Goal: Task Accomplishment & Management: Manage account settings

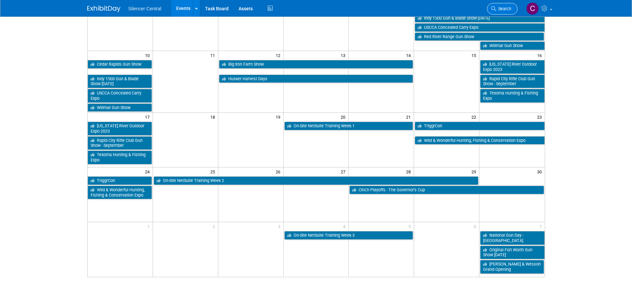
click at [491, 6] on link "Search" at bounding box center [502, 9] width 31 height 12
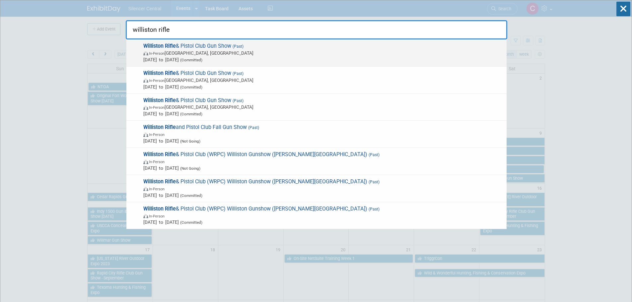
type input "williston rifle"
click at [297, 53] on span "In-Person Williston, ND" at bounding box center [323, 53] width 360 height 7
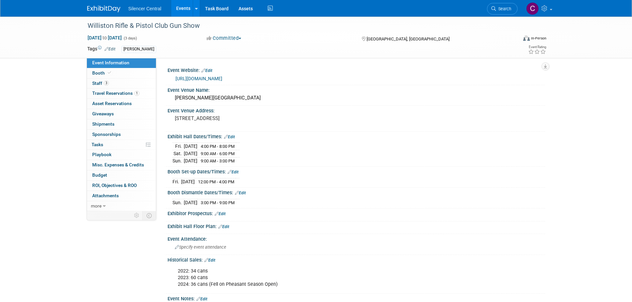
click at [105, 9] on img at bounding box center [103, 9] width 33 height 7
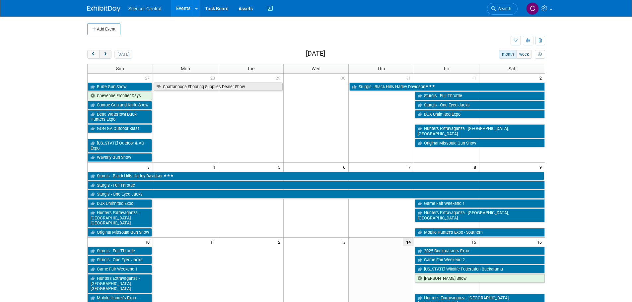
click at [105, 56] on span "next" at bounding box center [105, 54] width 5 height 4
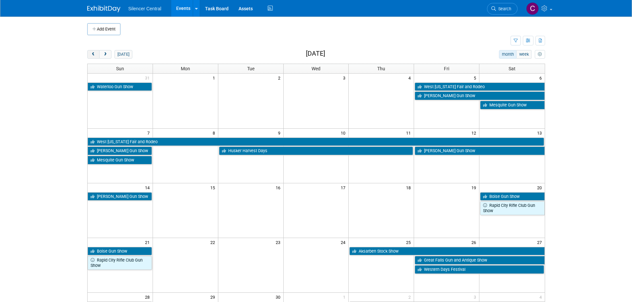
click at [92, 56] on span "prev" at bounding box center [93, 54] width 5 height 4
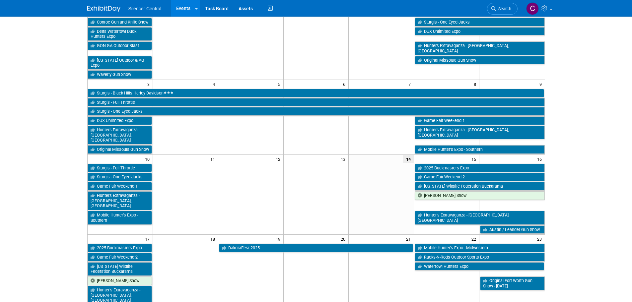
scroll to position [133, 0]
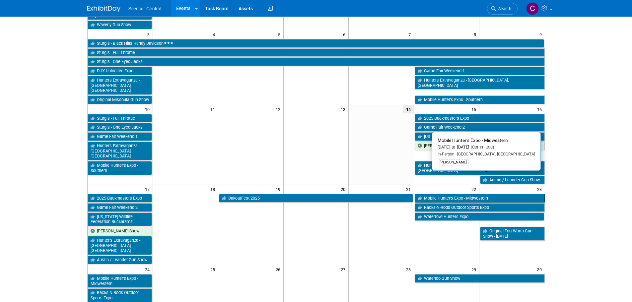
click at [435, 194] on link "Mobile Hunter’s Expo - Midwestern" at bounding box center [480, 198] width 130 height 9
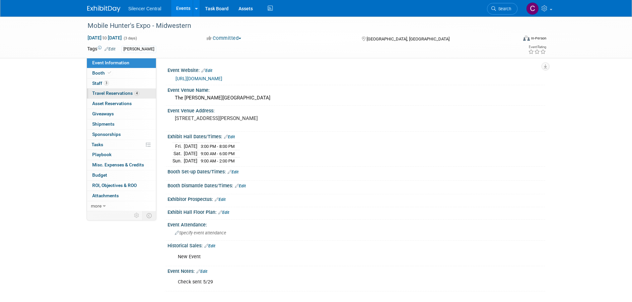
click at [97, 95] on span "Travel Reservations 4" at bounding box center [115, 93] width 47 height 5
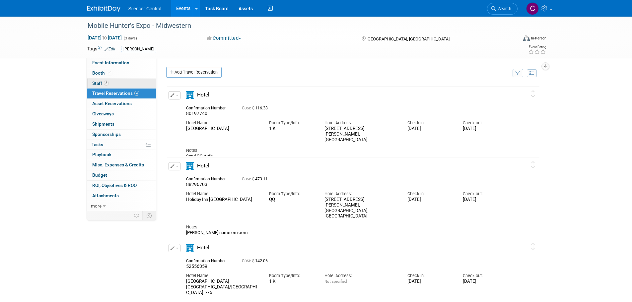
click at [120, 83] on link "3 Staff 3" at bounding box center [121, 84] width 69 height 10
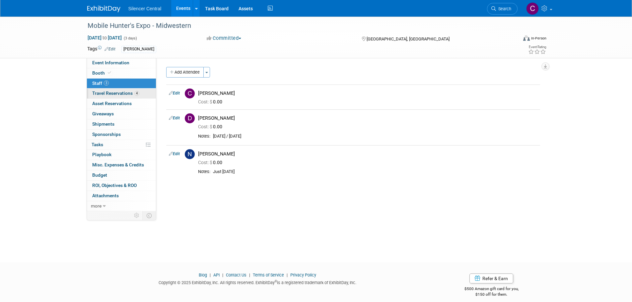
click at [117, 95] on span "Travel Reservations 4" at bounding box center [115, 93] width 47 height 5
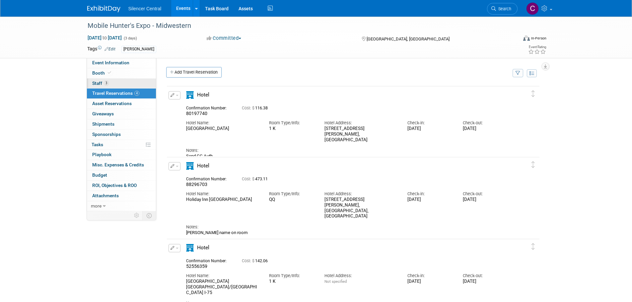
click at [120, 85] on link "3 Staff 3" at bounding box center [121, 84] width 69 height 10
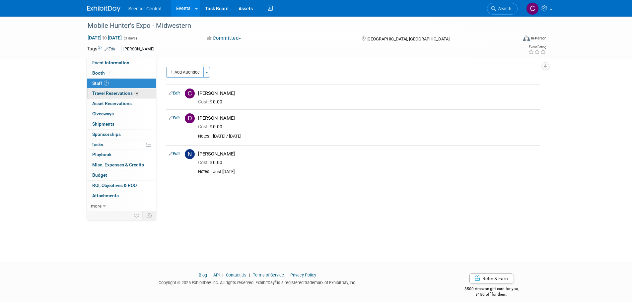
click at [118, 91] on span "Travel Reservations 4" at bounding box center [115, 93] width 47 height 5
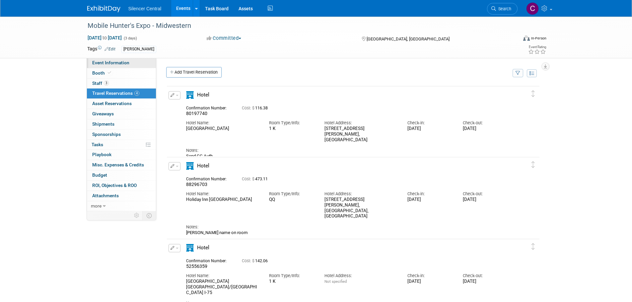
click at [121, 63] on span "Event Information" at bounding box center [110, 62] width 37 height 5
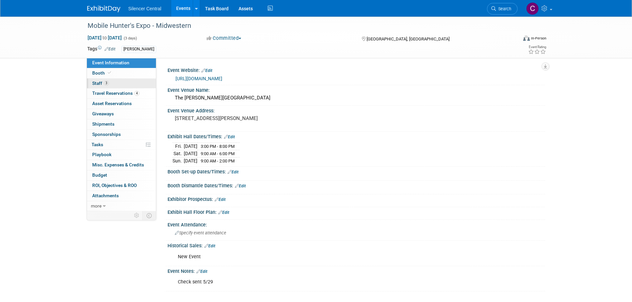
click at [119, 80] on link "3 Staff 3" at bounding box center [121, 84] width 69 height 10
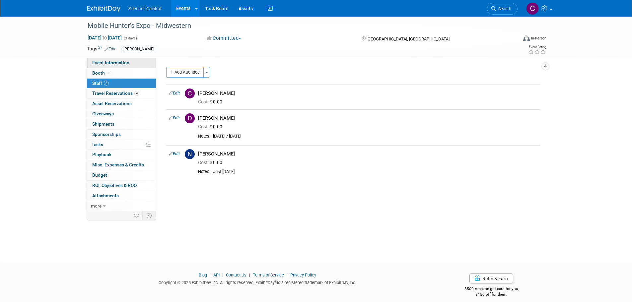
click at [118, 63] on span "Event Information" at bounding box center [110, 62] width 37 height 5
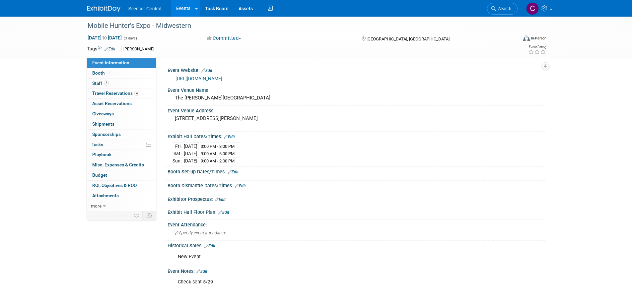
click at [237, 172] on link "Edit" at bounding box center [233, 172] width 11 height 5
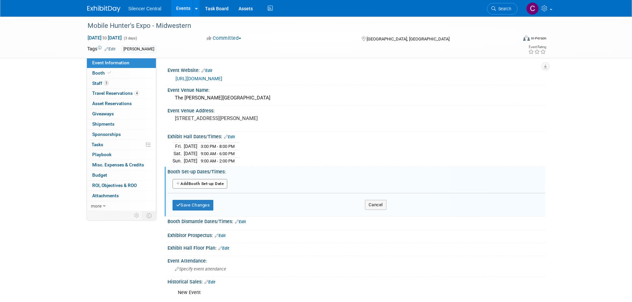
click at [207, 186] on button "Add Another Booth Set-up Date" at bounding box center [200, 184] width 55 height 10
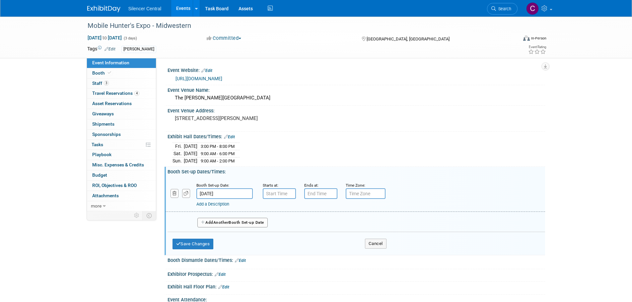
click at [237, 197] on body "Silencer Central Events Add Event Bulk Upload Events Shareable Event Boards Rec…" at bounding box center [316, 151] width 632 height 302
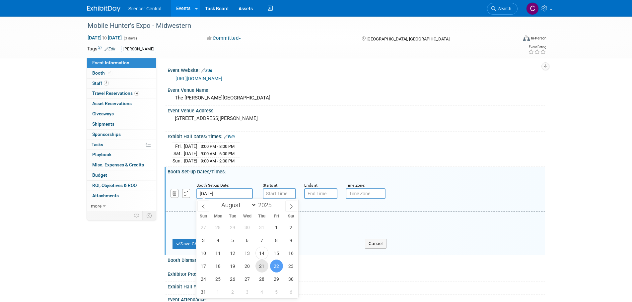
click at [263, 269] on span "21" at bounding box center [262, 266] width 13 height 13
type input "Aug 21, 2025"
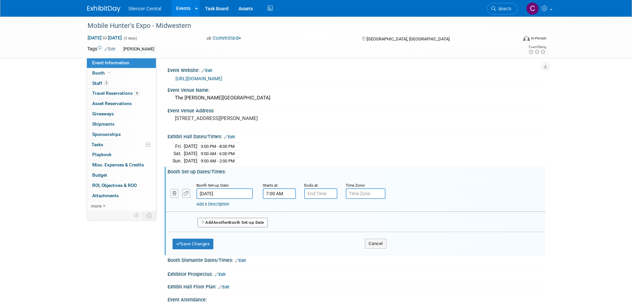
click at [272, 194] on input "7:00 AM" at bounding box center [279, 194] width 33 height 11
click at [276, 211] on span at bounding box center [279, 210] width 12 height 12
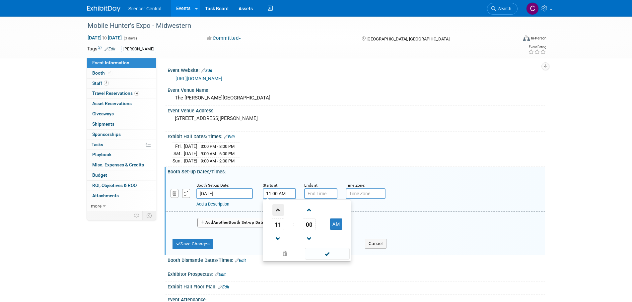
click at [276, 211] on span at bounding box center [279, 210] width 12 height 12
click at [278, 235] on span at bounding box center [279, 239] width 12 height 12
type input "12:00 PM"
click at [328, 254] on span at bounding box center [327, 254] width 45 height 12
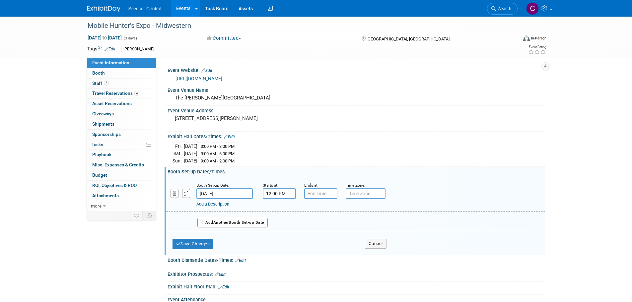
click at [318, 199] on div "Add a Description Description:" at bounding box center [339, 203] width 284 height 8
click at [319, 194] on input "7:00 PM" at bounding box center [320, 194] width 33 height 11
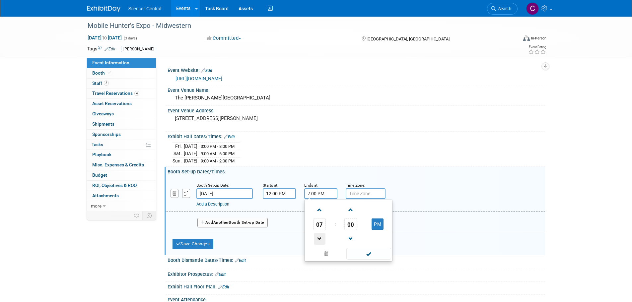
click at [321, 237] on span at bounding box center [320, 239] width 12 height 12
type input "5:00 PM"
click at [360, 253] on span at bounding box center [369, 254] width 45 height 12
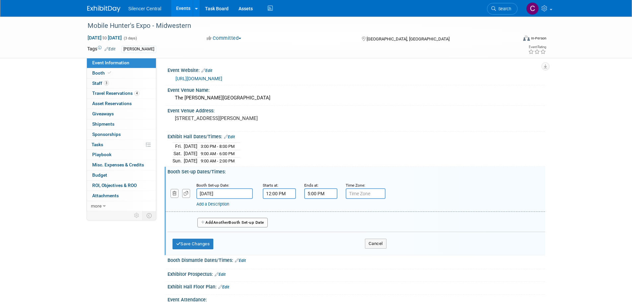
click at [184, 237] on div "Save Changes Cancel" at bounding box center [280, 242] width 214 height 21
click at [190, 241] on button "Save Changes" at bounding box center [193, 244] width 41 height 11
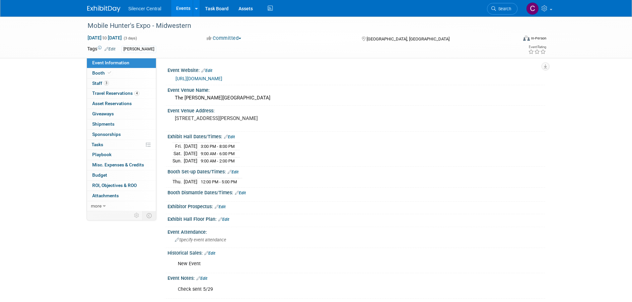
click at [238, 170] on link "Edit" at bounding box center [233, 172] width 11 height 5
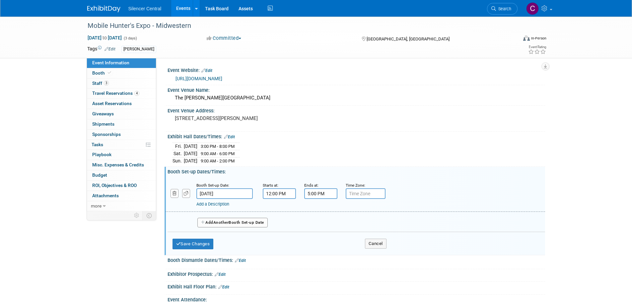
click at [218, 220] on span "Another" at bounding box center [221, 222] width 16 height 5
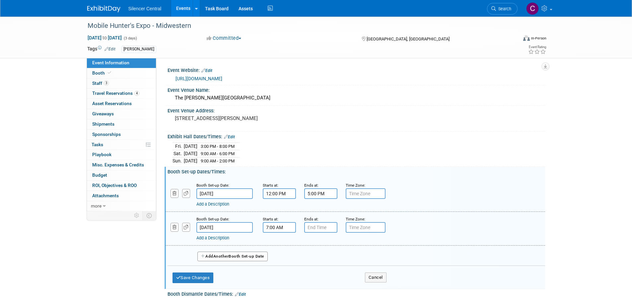
drag, startPoint x: 269, startPoint y: 227, endPoint x: 294, endPoint y: 195, distance: 40.6
click at [269, 227] on input "7:00 AM" at bounding box center [279, 227] width 33 height 11
click at [284, 230] on input "7:00 AM" at bounding box center [279, 227] width 33 height 11
click at [275, 244] on span at bounding box center [279, 244] width 12 height 12
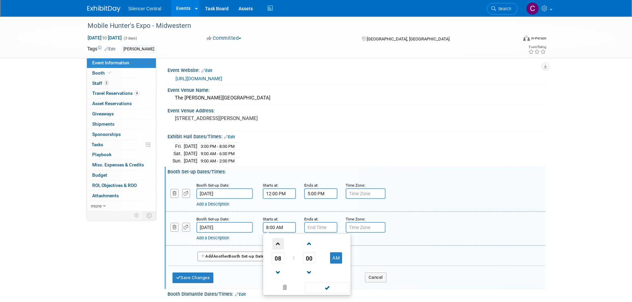
type input "9:00 AM"
click at [306, 286] on span at bounding box center [327, 288] width 45 height 12
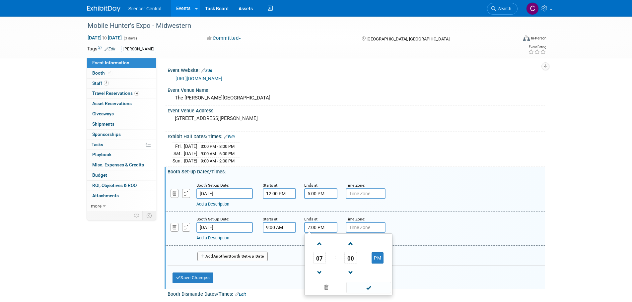
click at [319, 223] on input "7:00 PM" at bounding box center [320, 227] width 33 height 11
click at [323, 274] on span at bounding box center [320, 273] width 12 height 12
click at [322, 273] on span at bounding box center [320, 273] width 12 height 12
click at [320, 272] on span at bounding box center [320, 273] width 12 height 12
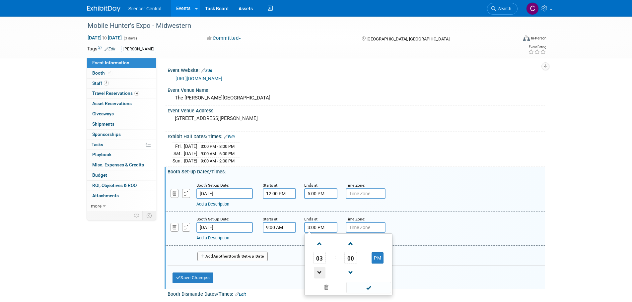
click at [320, 272] on span at bounding box center [320, 273] width 12 height 12
type input "2:00 PM"
click at [369, 284] on span at bounding box center [369, 288] width 45 height 12
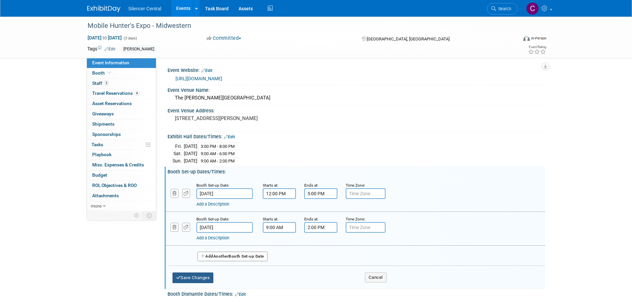
click at [212, 278] on button "Save Changes" at bounding box center [193, 278] width 41 height 11
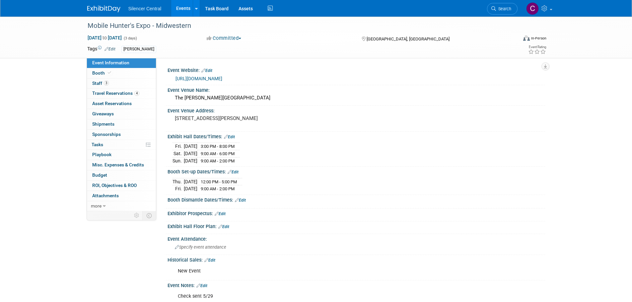
click at [99, 8] on img at bounding box center [103, 9] width 33 height 7
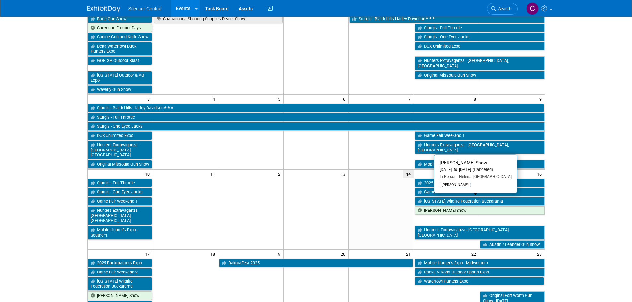
scroll to position [100, 0]
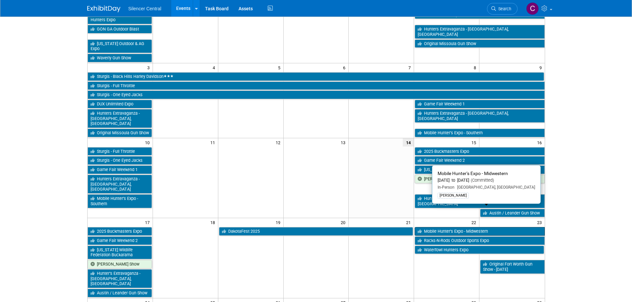
click at [437, 227] on link "Mobile Hunter’s Expo - Midwestern" at bounding box center [480, 231] width 130 height 9
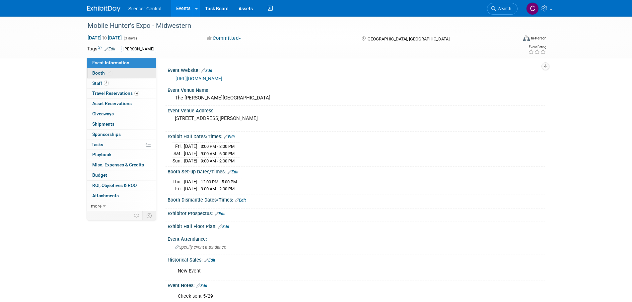
click at [114, 73] on link "Booth" at bounding box center [121, 73] width 69 height 10
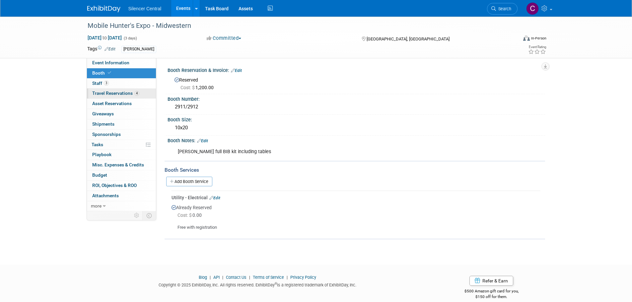
click at [118, 93] on span "Travel Reservations 4" at bounding box center [115, 93] width 47 height 5
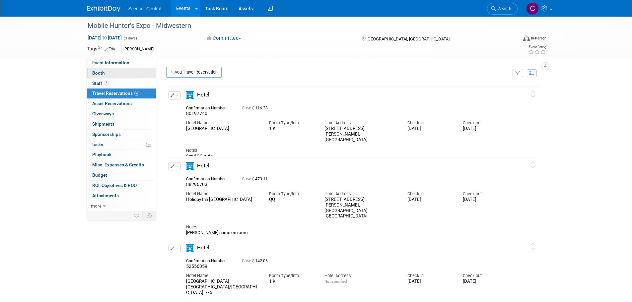
click at [119, 78] on link "Booth" at bounding box center [121, 73] width 69 height 10
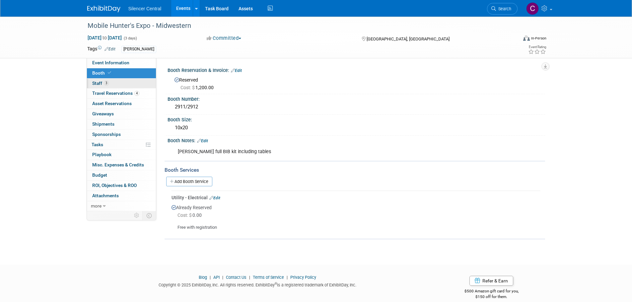
click at [103, 87] on link "3 Staff 3" at bounding box center [121, 84] width 69 height 10
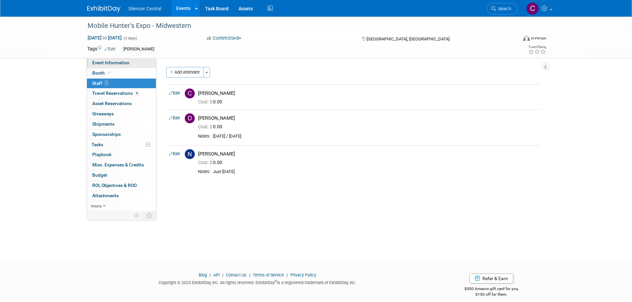
click at [98, 65] on span "Event Information" at bounding box center [110, 62] width 37 height 5
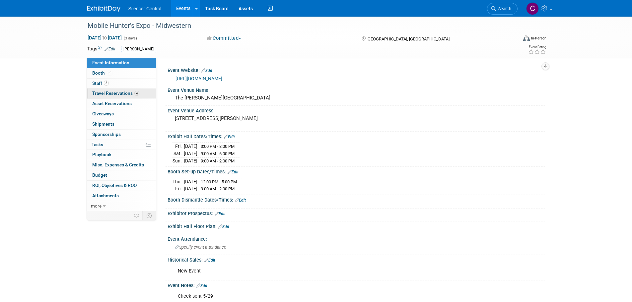
click at [104, 97] on link "4 Travel Reservations 4" at bounding box center [121, 94] width 69 height 10
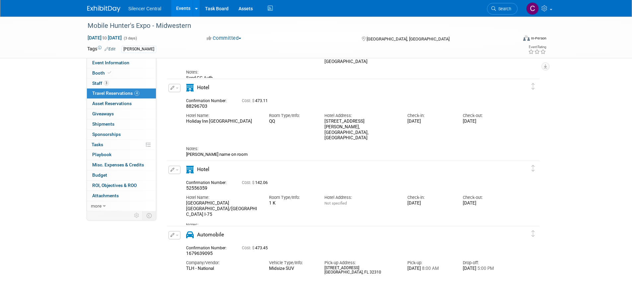
scroll to position [129, 0]
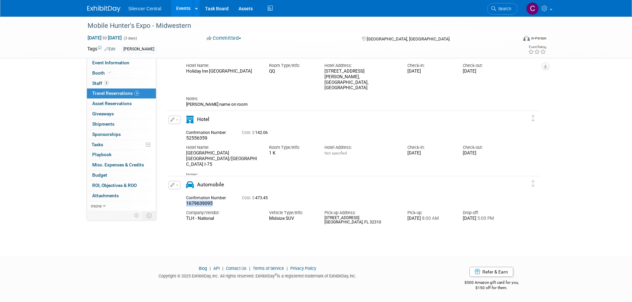
drag, startPoint x: 215, startPoint y: 205, endPoint x: 176, endPoint y: 205, distance: 38.5
click at [176, 205] on div "Edit Reservation 1679639095" at bounding box center [348, 203] width 363 height 45
copy span "1679639095"
drag, startPoint x: 259, startPoint y: 153, endPoint x: 185, endPoint y: 152, distance: 74.0
click at [185, 152] on div "Hotel Name: Hampton Inn Knoxville/Clinton I-75" at bounding box center [222, 154] width 83 height 26
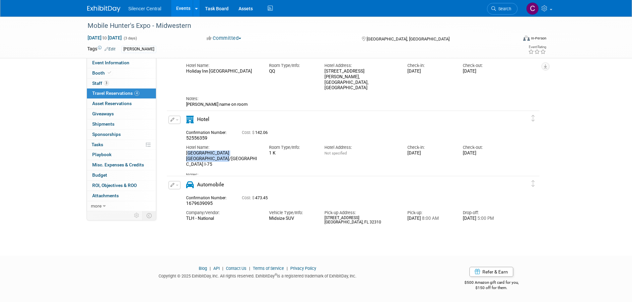
copy div "[GEOGRAPHIC_DATA] [GEOGRAPHIC_DATA]/[GEOGRAPHIC_DATA] I-75"
click at [115, 58] on div "Mobile Hunter's Expo - Midwestern Aug 22, 2025 to Aug 24, 2025 (3 days) Aug 22,…" at bounding box center [316, 37] width 468 height 41
click at [112, 61] on span "Event Information" at bounding box center [110, 62] width 37 height 5
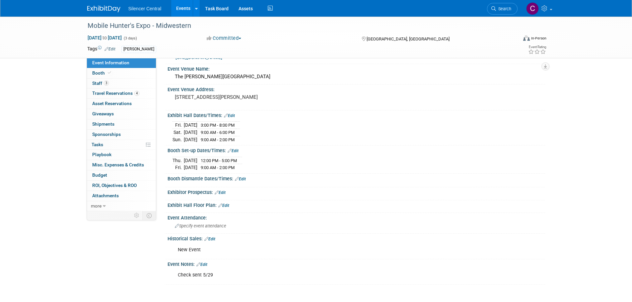
scroll to position [33, 0]
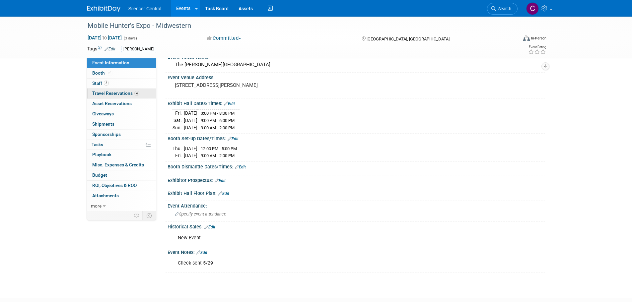
click at [114, 92] on span "Travel Reservations 4" at bounding box center [115, 93] width 47 height 5
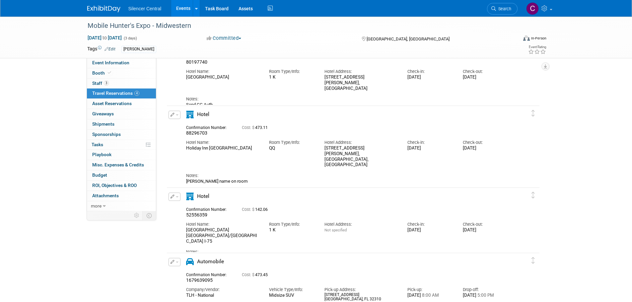
scroll to position [129, 0]
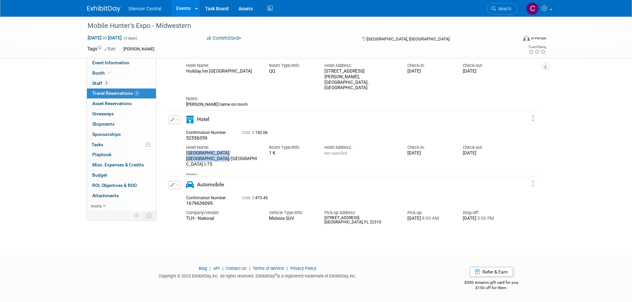
drag, startPoint x: 256, startPoint y: 154, endPoint x: 177, endPoint y: 155, distance: 79.0
click at [177, 155] on div "Edit Reservation 52556359" at bounding box center [348, 150] width 363 height 68
copy div "[GEOGRAPHIC_DATA] [GEOGRAPHIC_DATA]/[GEOGRAPHIC_DATA] I-75"
click at [207, 242] on div "Mobile Hunter's Expo - Midwestern Aug 22, 2025 to Aug 24, 2025 (3 days) Aug 22,…" at bounding box center [316, 66] width 632 height 356
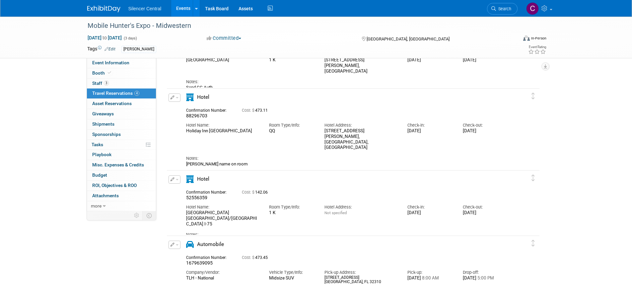
scroll to position [30, 0]
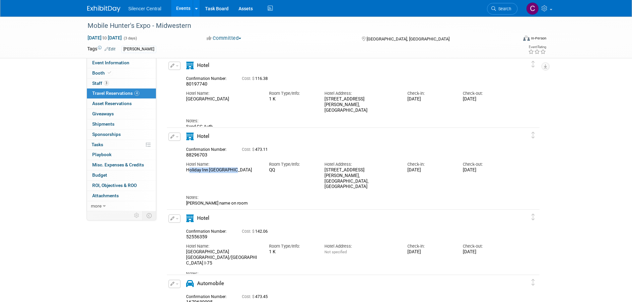
drag, startPoint x: 237, startPoint y: 170, endPoint x: 180, endPoint y: 173, distance: 56.5
click at [180, 173] on div "Edit Reservation 88296703" at bounding box center [348, 175] width 363 height 84
copy div "Holiday Inn [GEOGRAPHIC_DATA]"
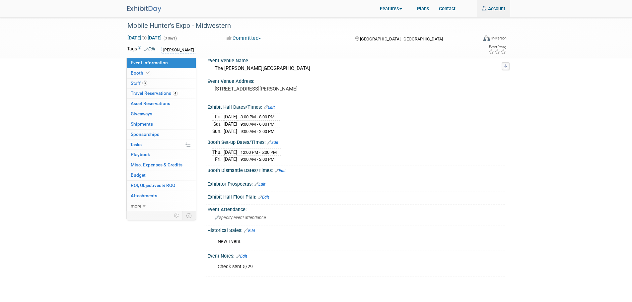
click at [146, 7] on img at bounding box center [144, 9] width 34 height 7
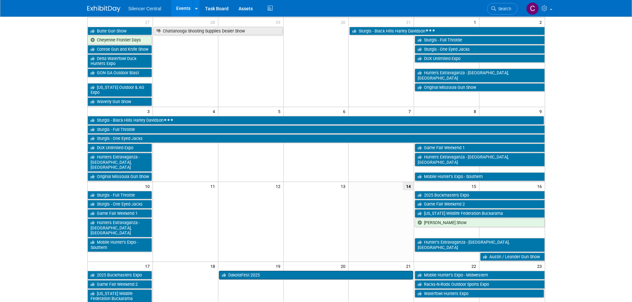
scroll to position [133, 0]
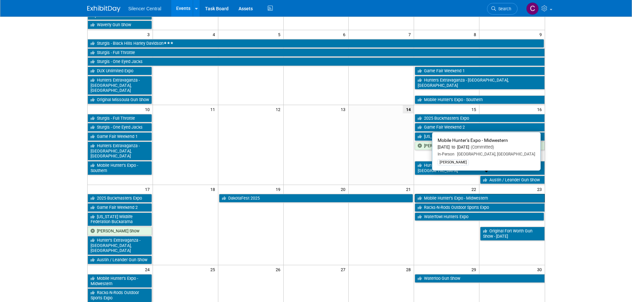
click at [458, 194] on link "Mobile Hunter’s Expo - Midwestern" at bounding box center [480, 198] width 130 height 9
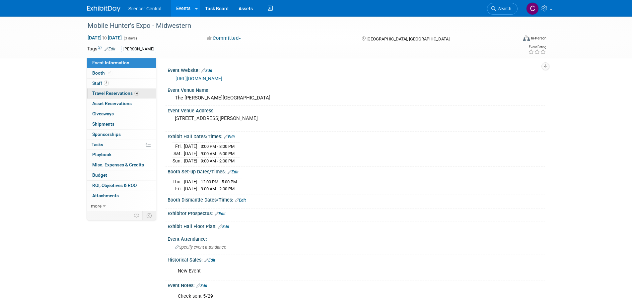
click at [103, 90] on link "4 Travel Reservations 4" at bounding box center [121, 94] width 69 height 10
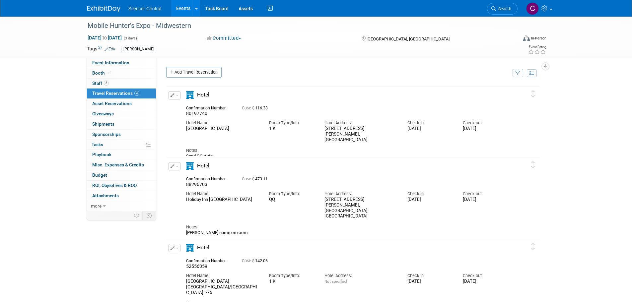
drag, startPoint x: 242, startPoint y: 129, endPoint x: 169, endPoint y: 129, distance: 72.7
click at [169, 129] on div "Edit Reservation 80197740" at bounding box center [348, 125] width 363 height 68
copy div "[GEOGRAPHIC_DATA]"
